Goal: Task Accomplishment & Management: Manage account settings

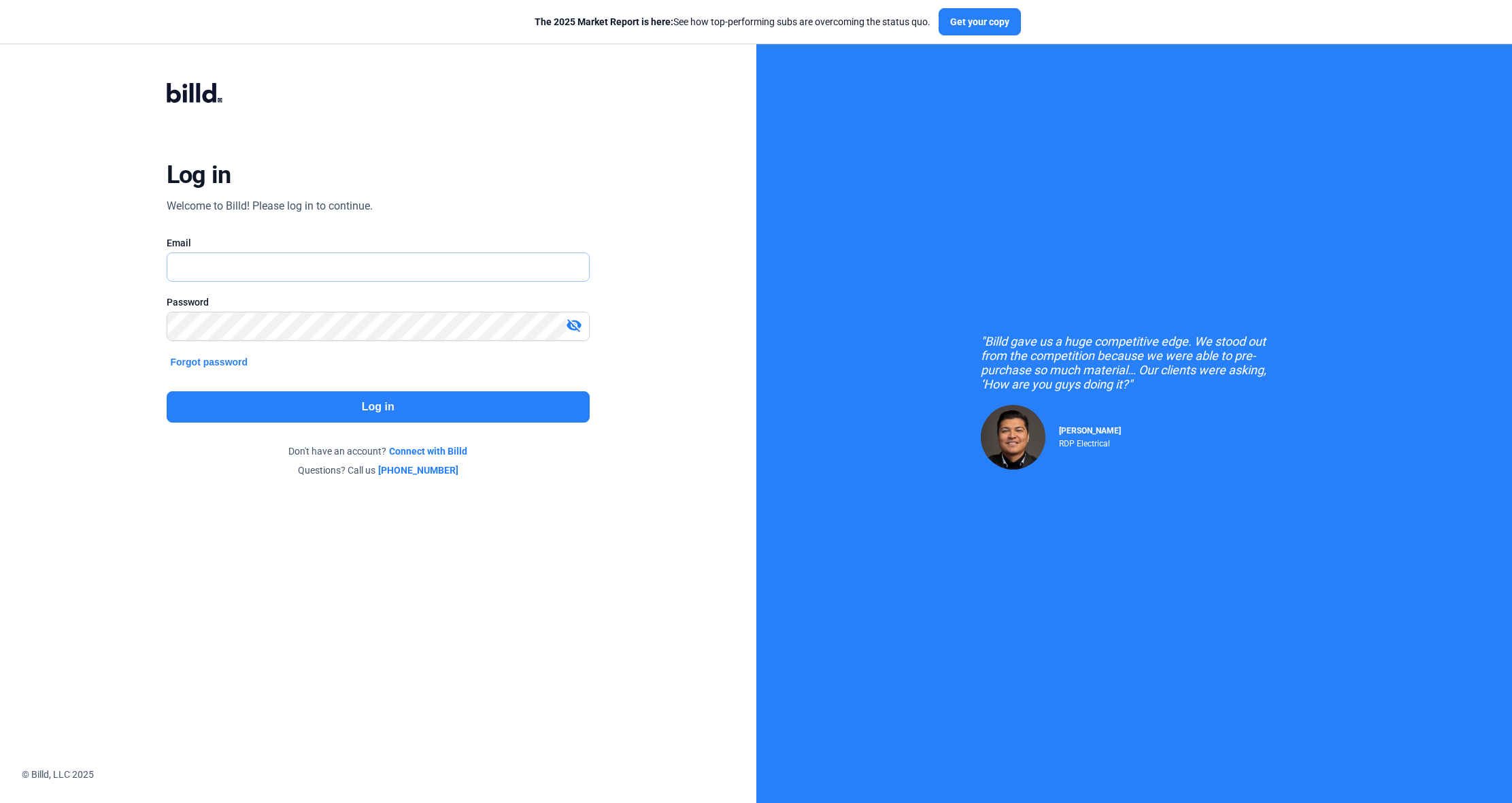
type input "[PERSON_NAME][EMAIL_ADDRESS][DOMAIN_NAME]"
click at [405, 415] on button "Log in" at bounding box center [378, 406] width 423 height 31
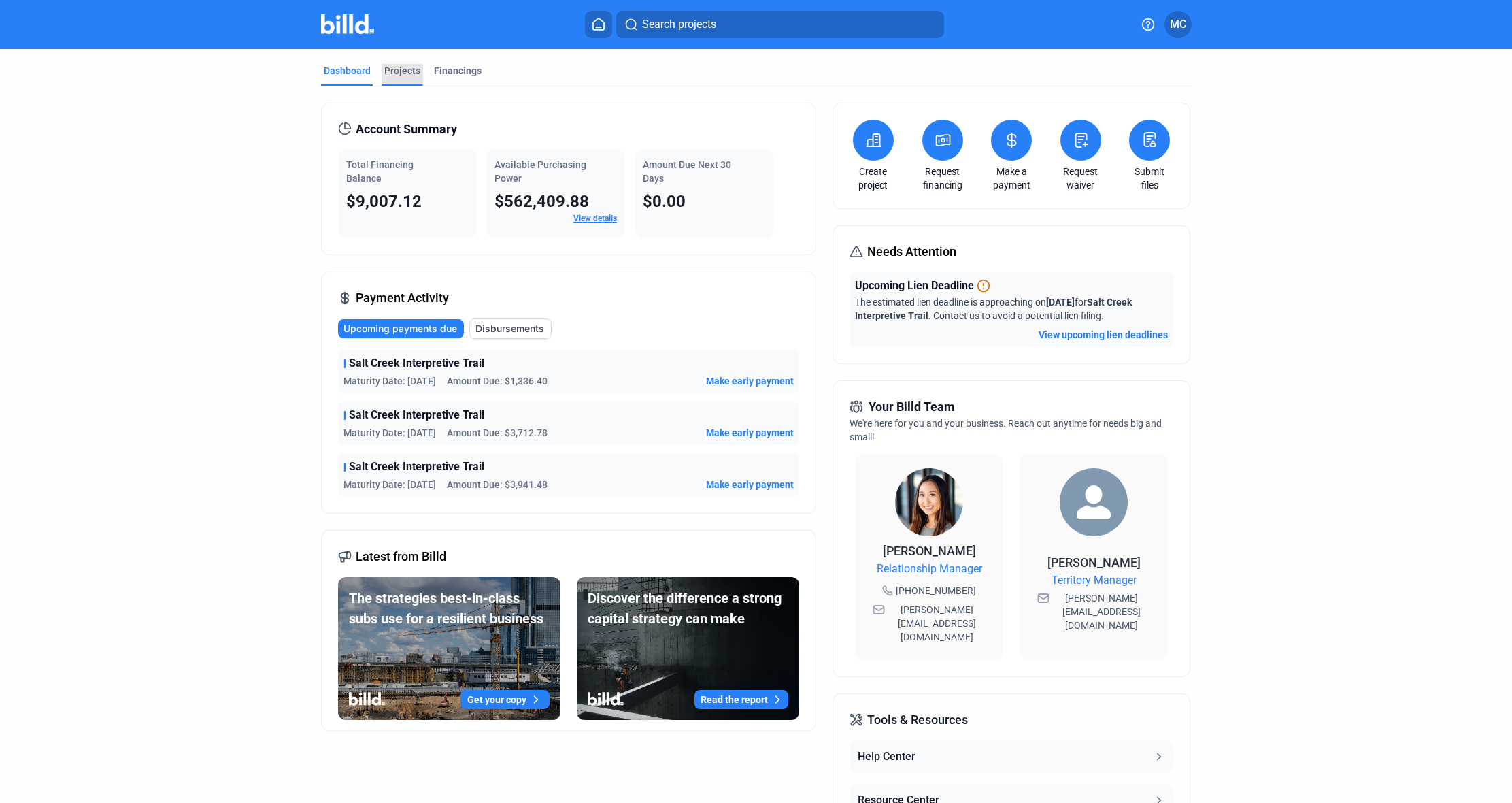
click at [401, 76] on div "Projects" at bounding box center [402, 71] width 36 height 13
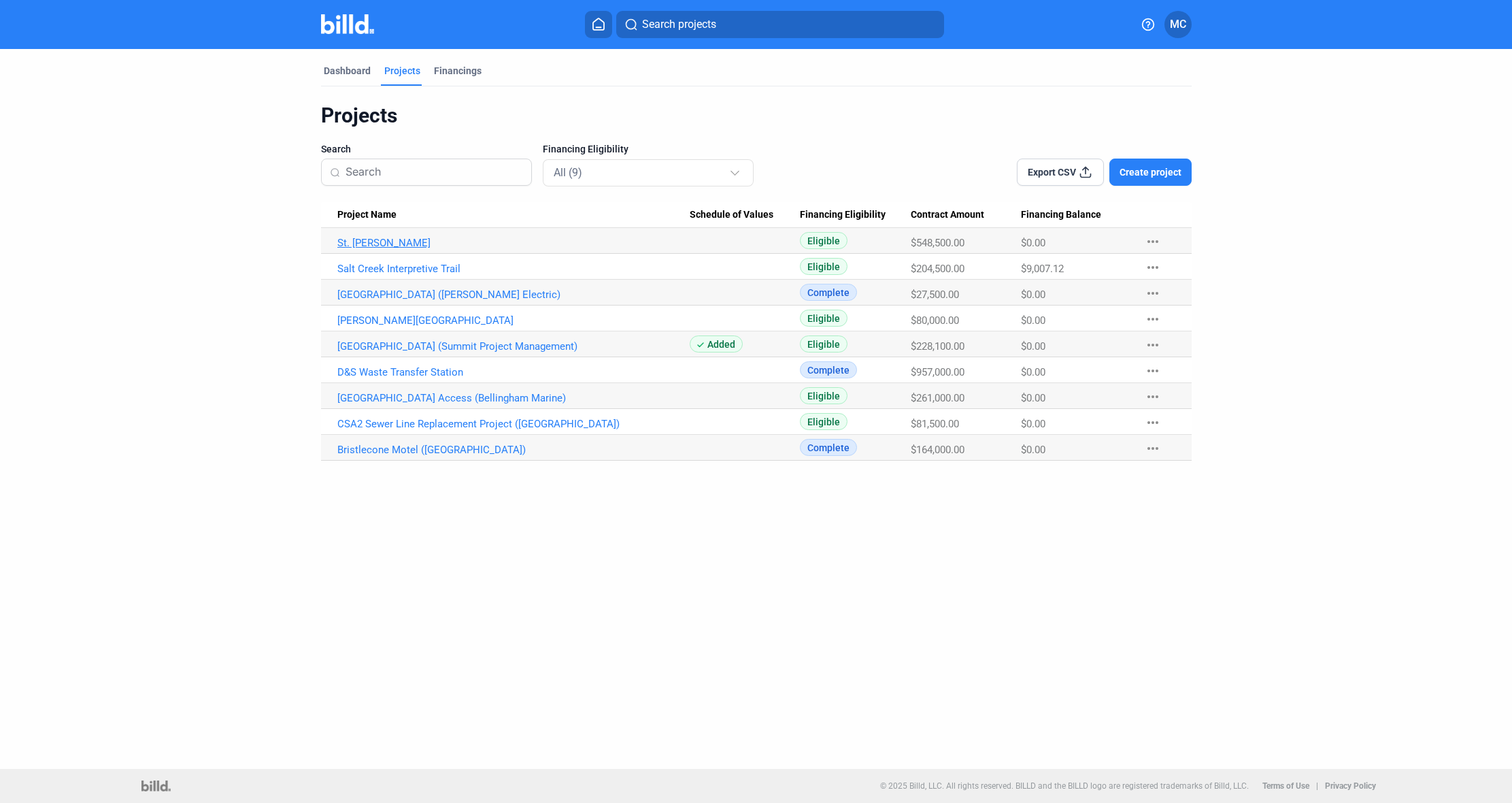
click at [365, 243] on link "St. [PERSON_NAME]" at bounding box center [513, 242] width 352 height 12
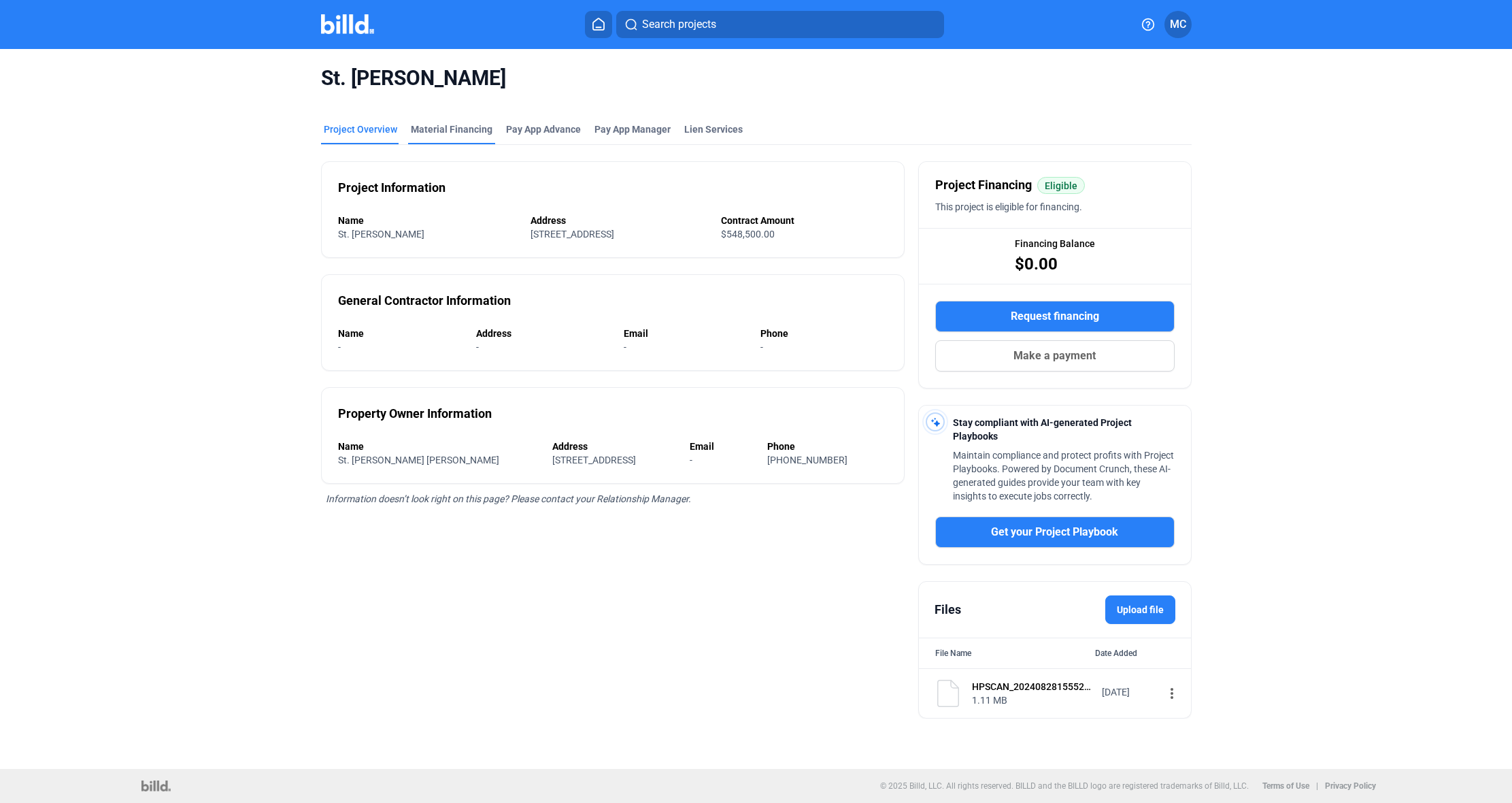
click at [466, 123] on div "Material Financing" at bounding box center [451, 129] width 82 height 13
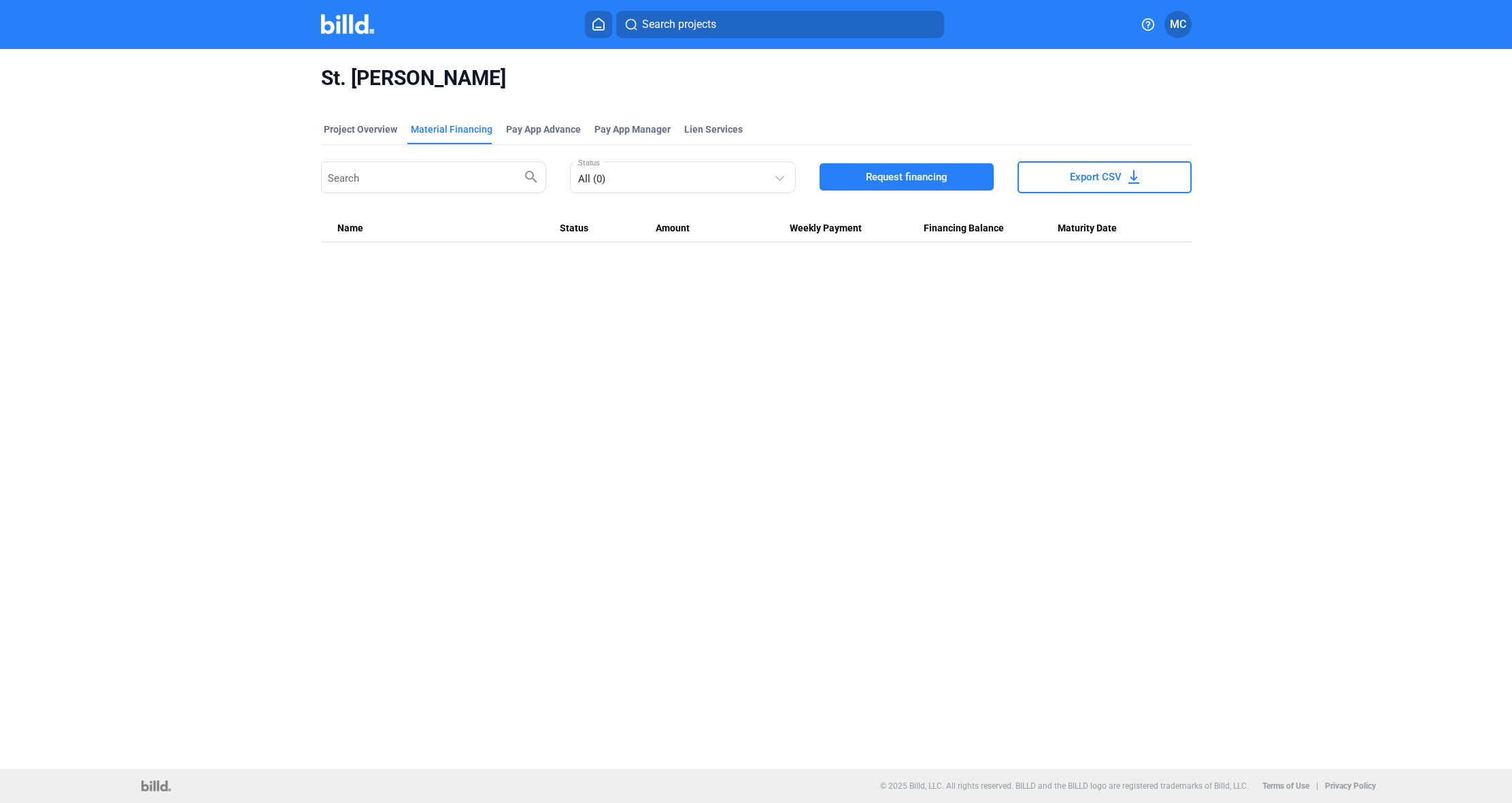
click at [935, 163] on div "Search search All (0) Status Request financing Export CSV" at bounding box center [756, 177] width 870 height 38
click at [934, 175] on span "Request financing" at bounding box center [906, 176] width 82 height 13
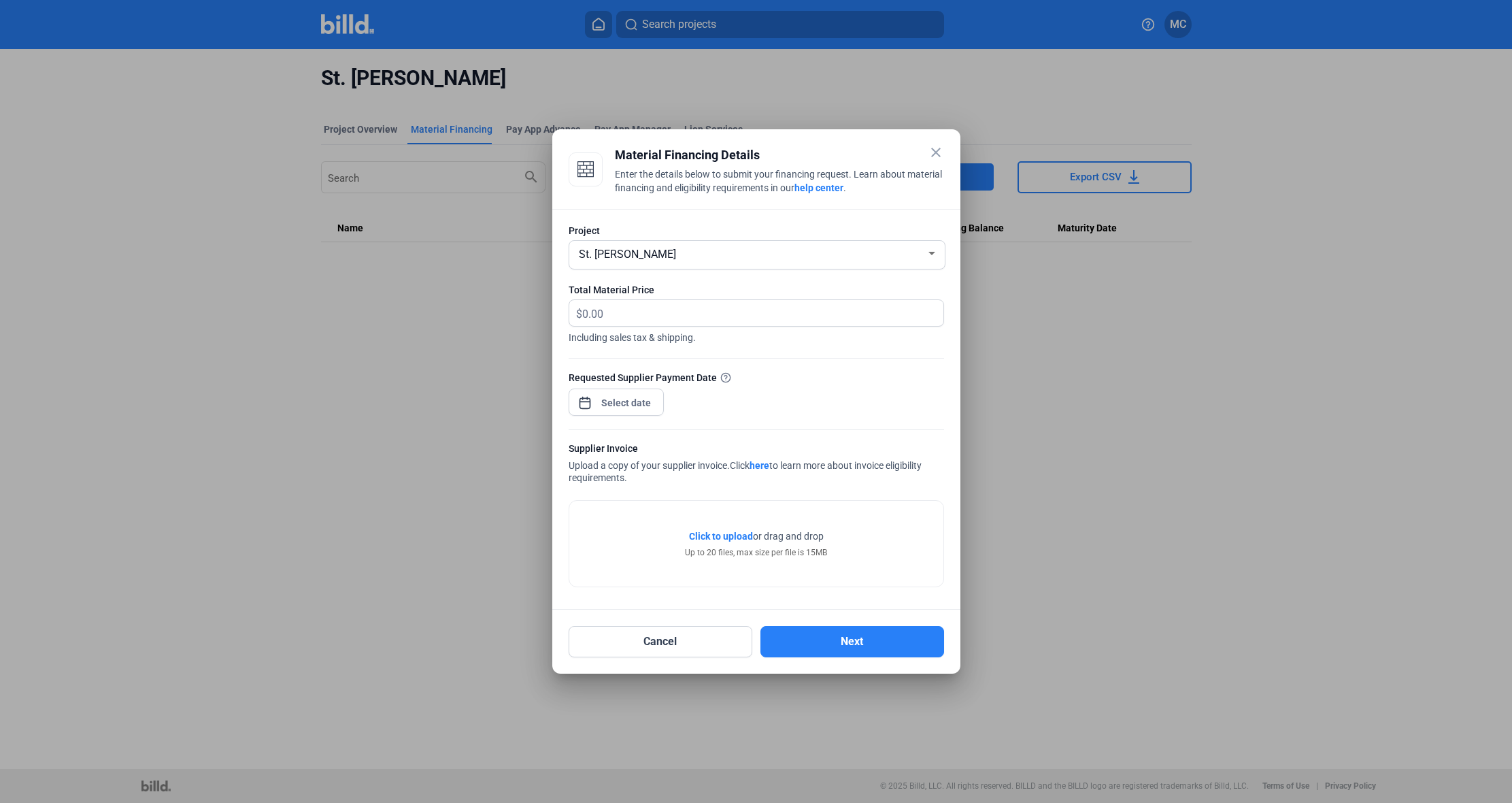
click at [938, 156] on mat-icon "close" at bounding box center [935, 152] width 16 height 16
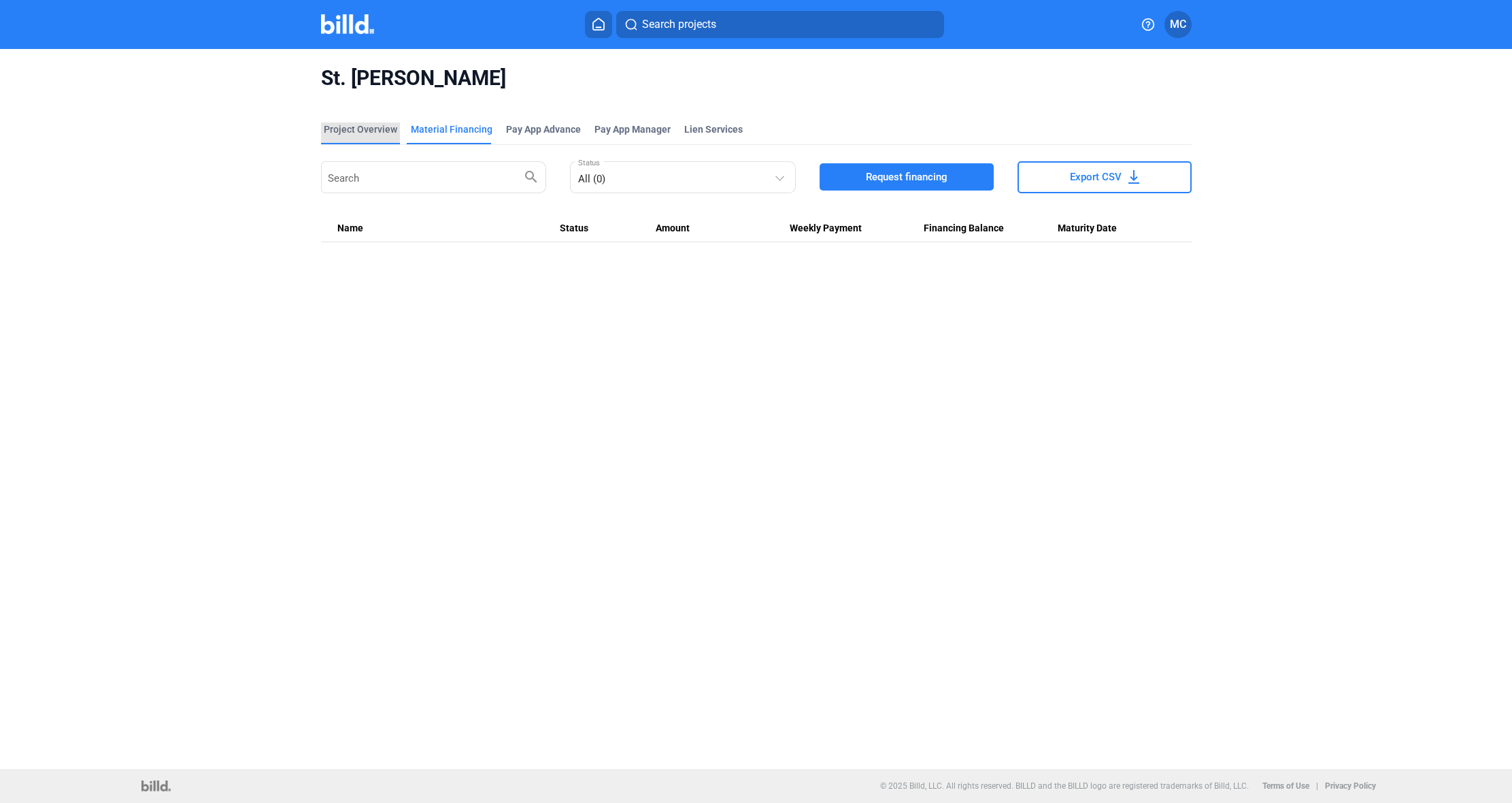
click at [369, 123] on div "Project Overview" at bounding box center [361, 129] width 73 height 13
